Goal: Task Accomplishment & Management: Manage account settings

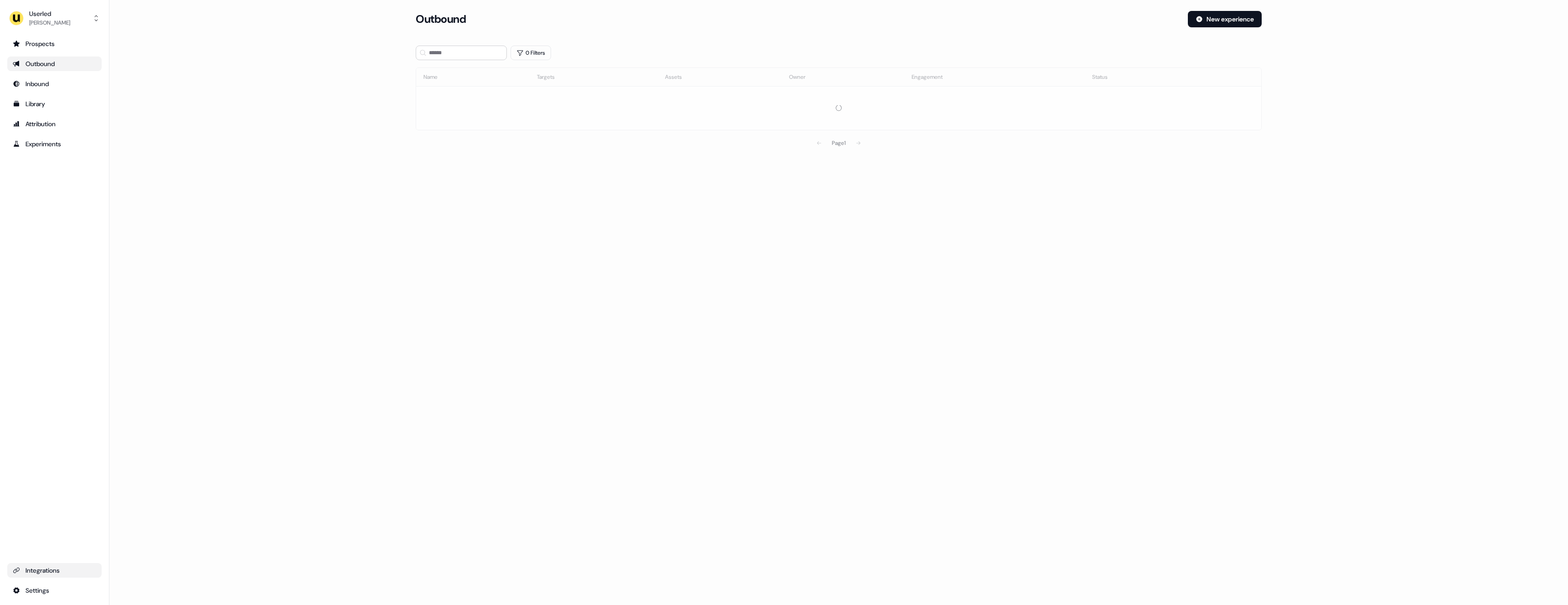
click at [23, 574] on div "Integrations" at bounding box center [55, 570] width 84 height 9
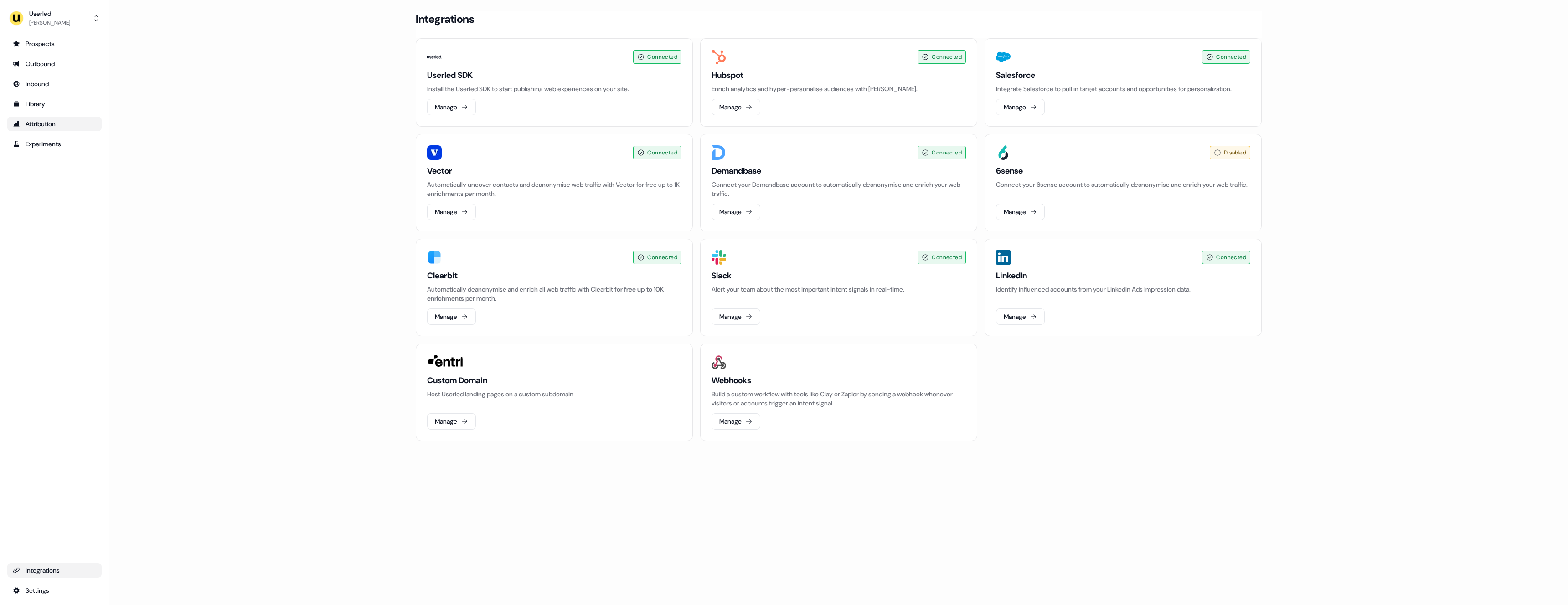
click at [47, 127] on div "Attribution" at bounding box center [55, 123] width 84 height 9
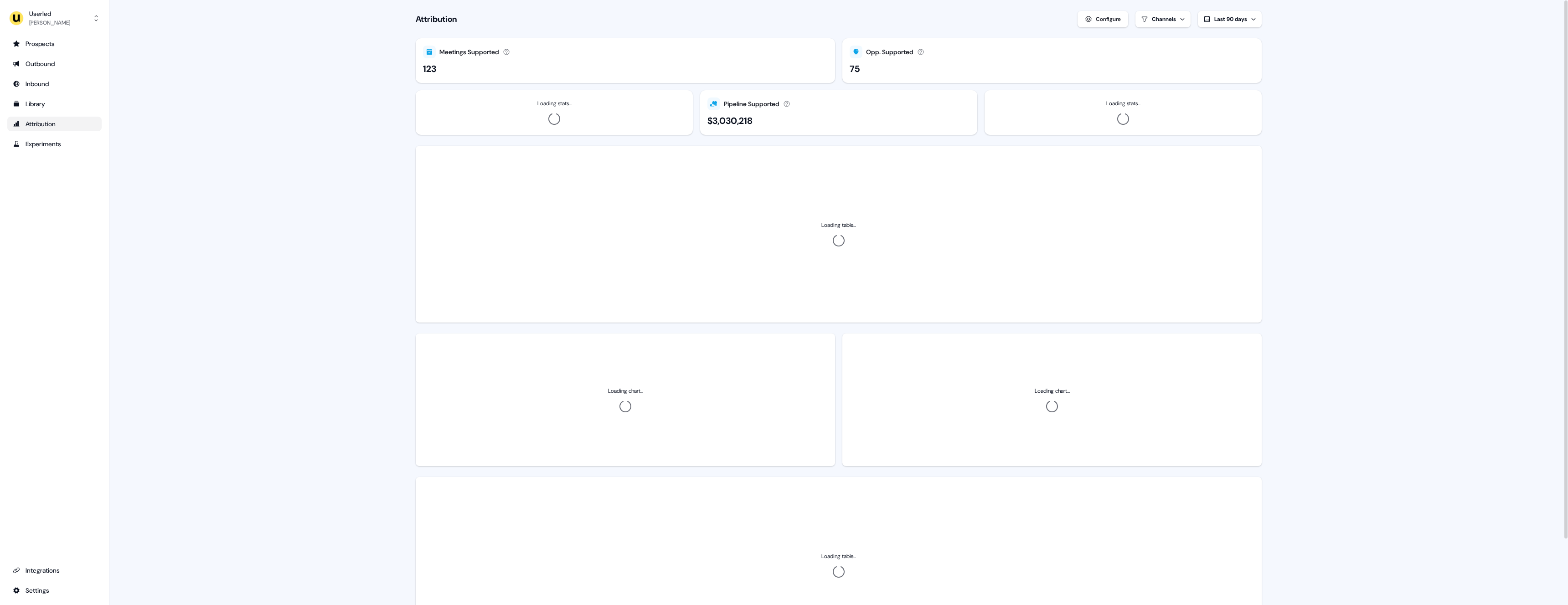
click at [1096, 15] on div "Configure" at bounding box center [1108, 19] width 25 height 9
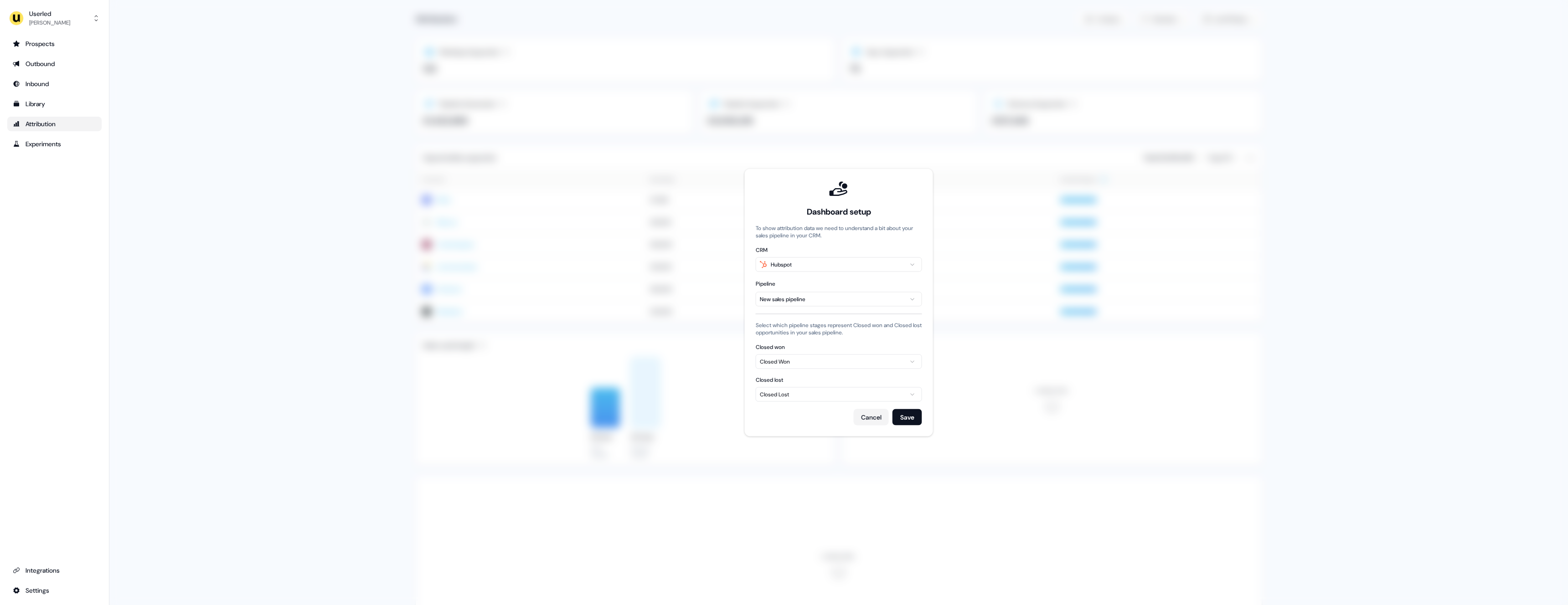
click at [317, 145] on span at bounding box center [838, 302] width 1459 height 605
click at [870, 418] on button "Cancel" at bounding box center [871, 417] width 35 height 16
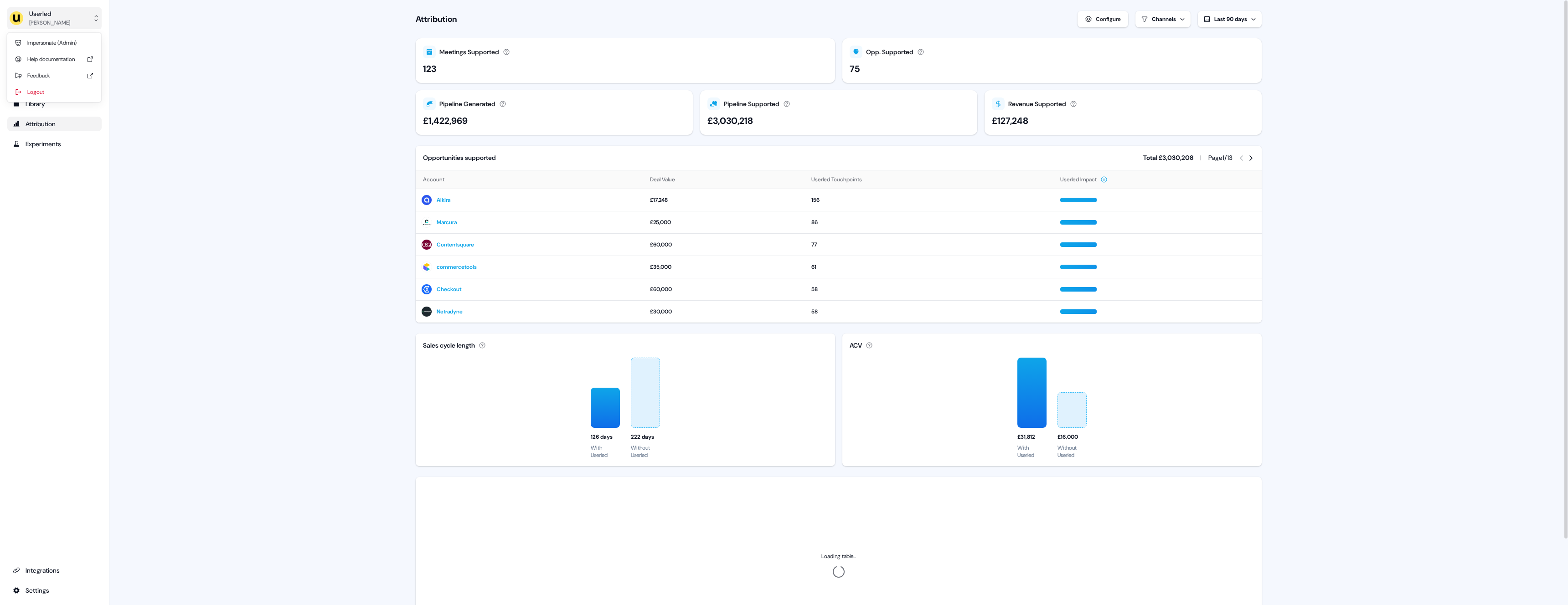
click at [87, 15] on button "Userled Yves Adam" at bounding box center [54, 18] width 94 height 22
click at [84, 47] on div "Impersonate (Admin)" at bounding box center [54, 43] width 87 height 16
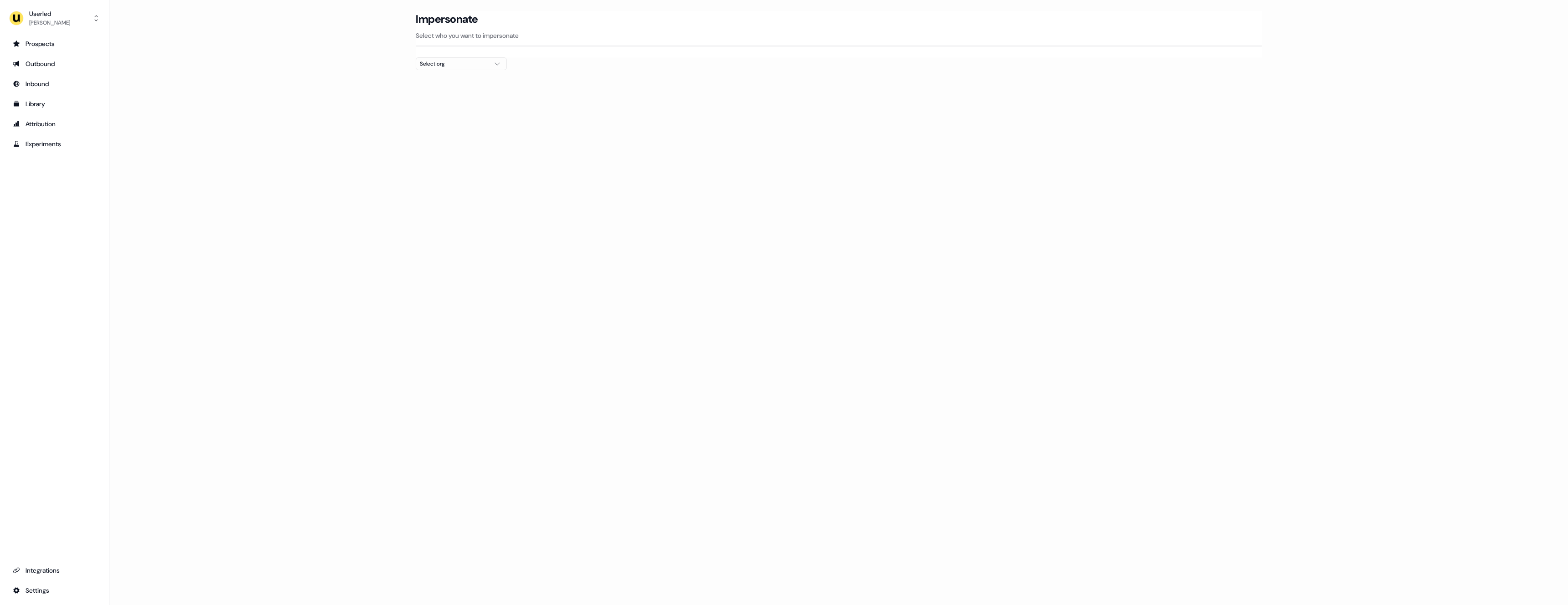
click at [454, 62] on div "Select org" at bounding box center [454, 63] width 68 height 9
type input "****"
click at [451, 98] on div "Elastic" at bounding box center [461, 96] width 90 height 15
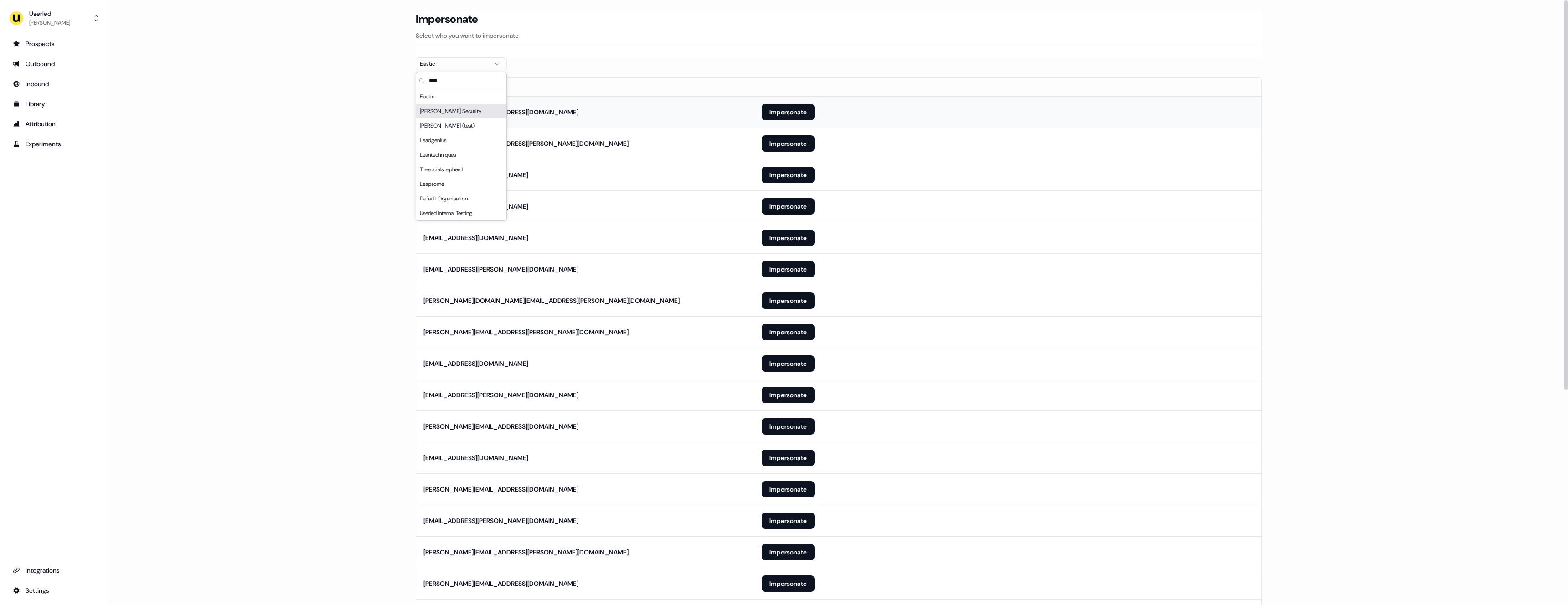
click at [865, 114] on td "Impersonate" at bounding box center [1008, 112] width 507 height 31
click at [785, 111] on button "Impersonate" at bounding box center [788, 111] width 53 height 16
